Goal: Information Seeking & Learning: Learn about a topic

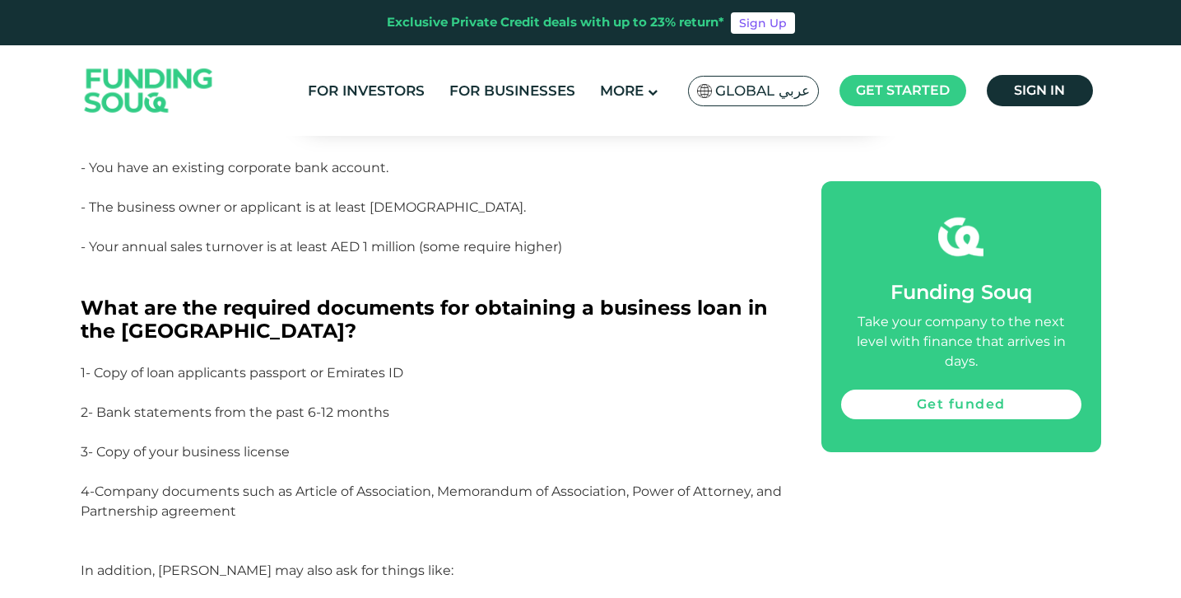
scroll to position [1032, 0]
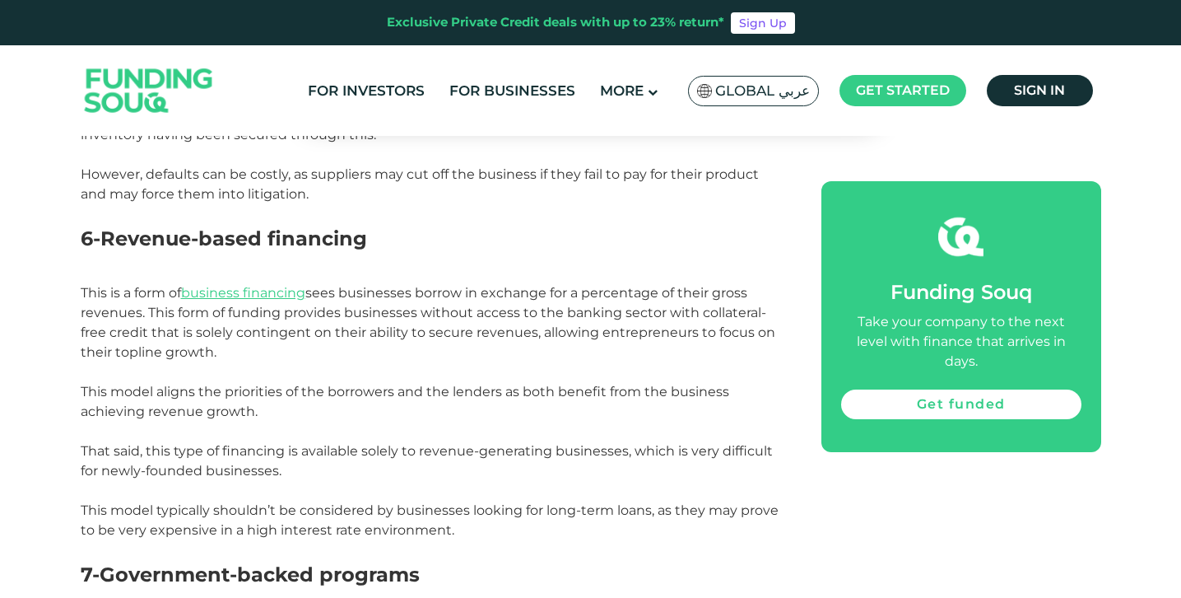
scroll to position [2566, 0]
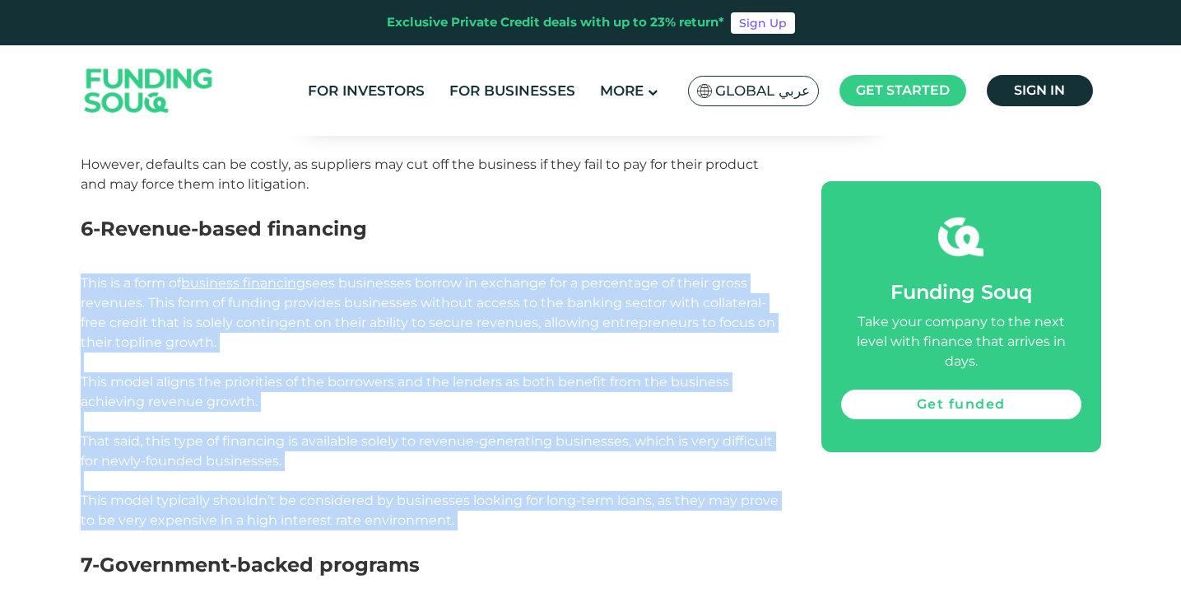
drag, startPoint x: 463, startPoint y: 525, endPoint x: 74, endPoint y: 278, distance: 461.0
copy div "This is a form of business financing sees businesses borrow in exchange for a p…"
